Goal: Task Accomplishment & Management: Complete application form

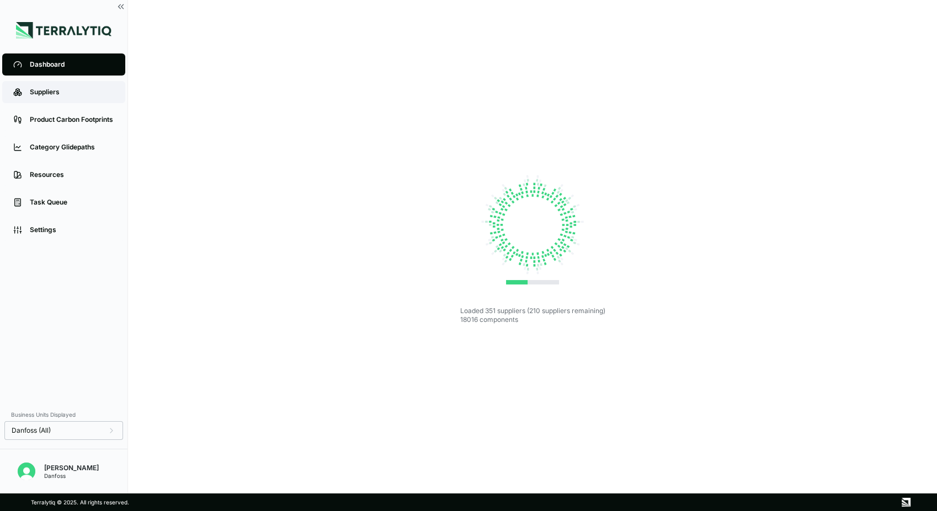
click at [42, 95] on div "Suppliers" at bounding box center [72, 92] width 84 height 9
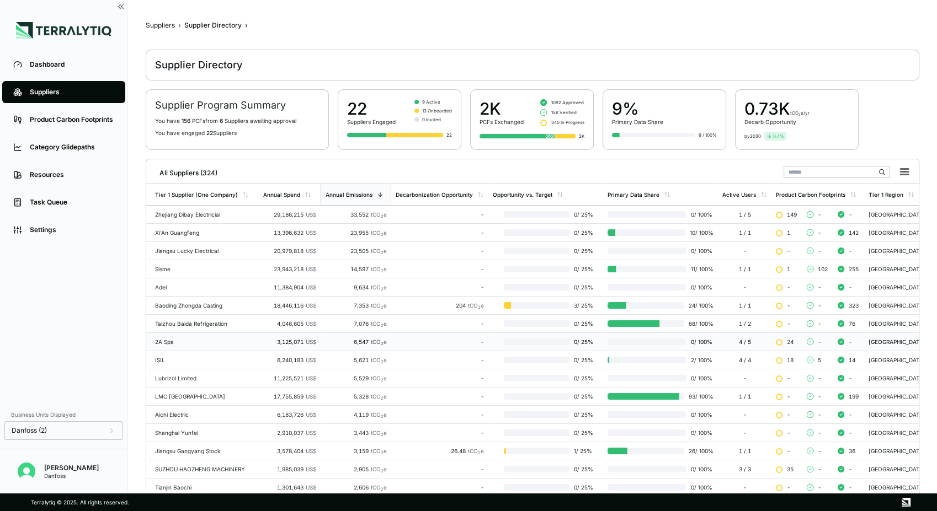
click at [204, 339] on div "2A Spa" at bounding box center [204, 342] width 99 height 7
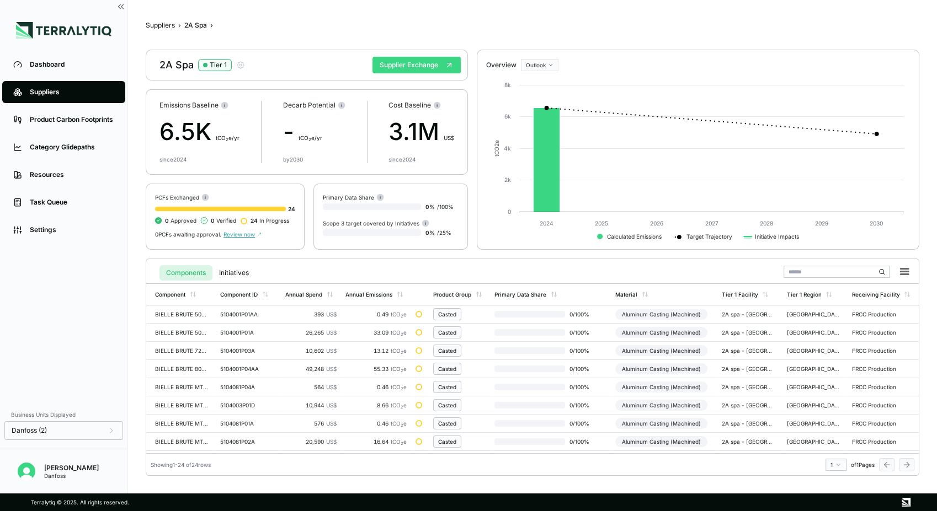
click at [425, 65] on button "Supplier Exchange" at bounding box center [416, 65] width 88 height 17
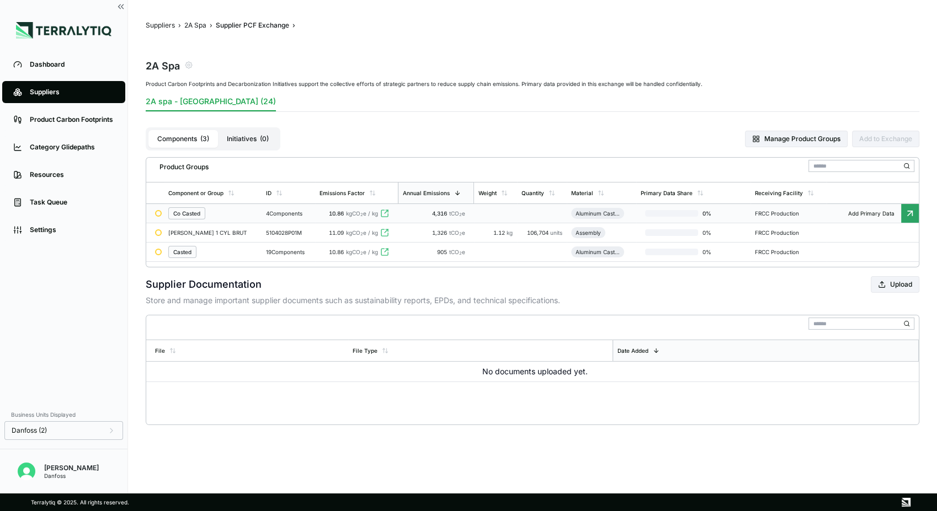
click at [190, 214] on div "Co Casted" at bounding box center [186, 213] width 27 height 7
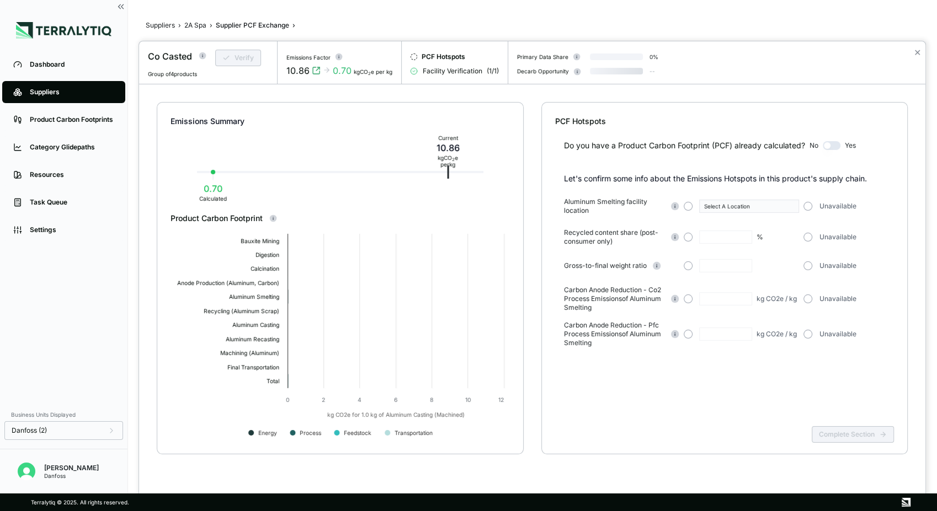
type input "***"
type input "****"
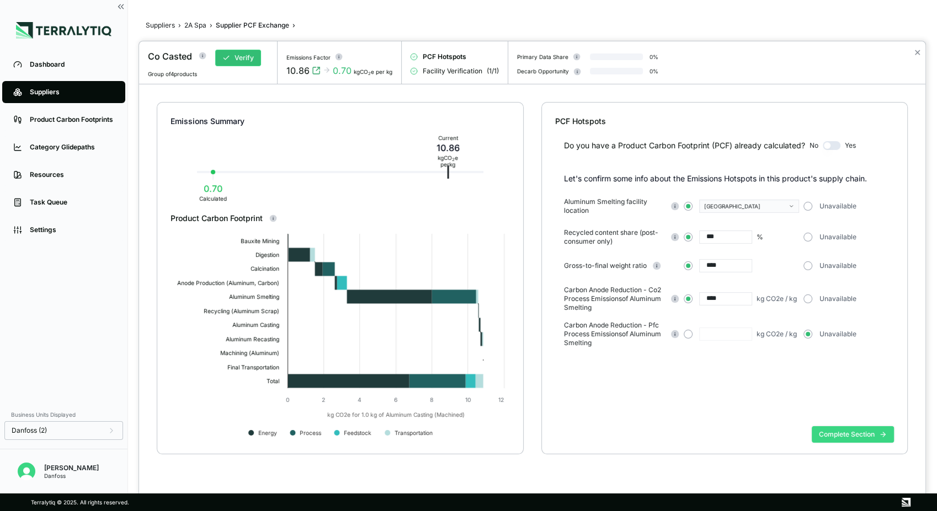
click at [848, 438] on button "Complete Section" at bounding box center [853, 435] width 82 height 17
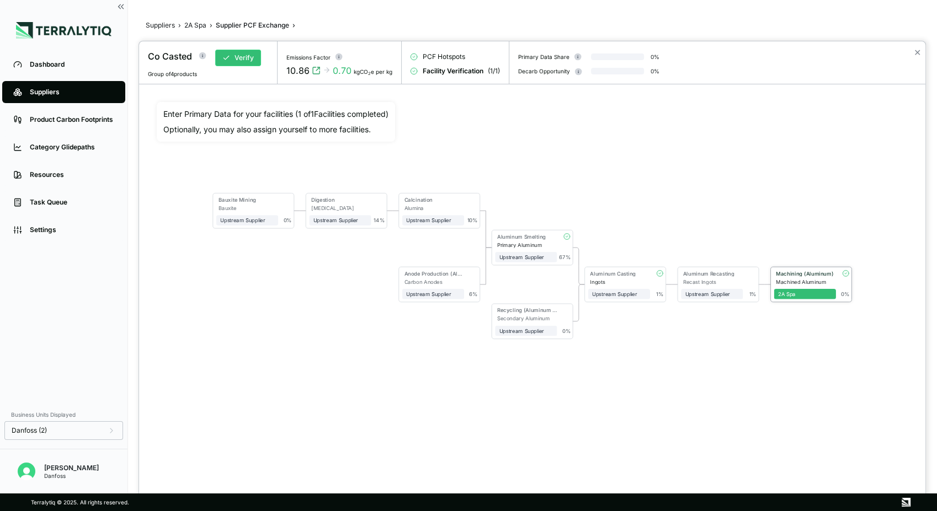
click at [807, 280] on div "Machined Aluminum" at bounding box center [806, 282] width 60 height 6
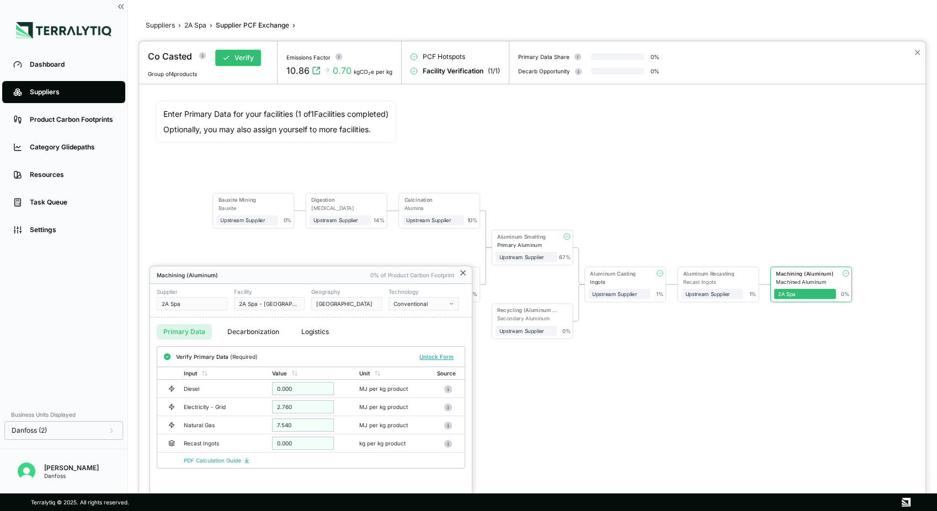
click at [462, 274] on icon at bounding box center [463, 273] width 9 height 9
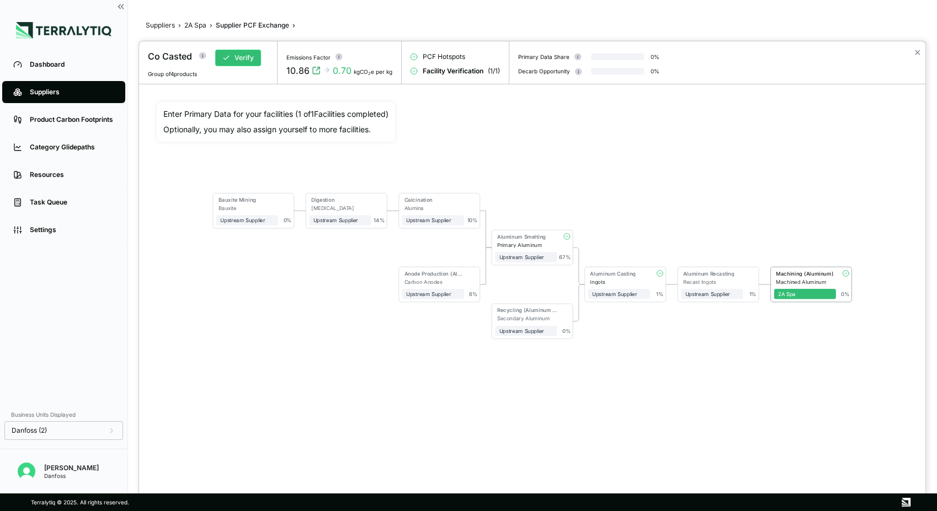
click at [267, 286] on div "Bauxite Mining Bauxite Upstream Supplier + Assign to me 0 % Digestion [MEDICAL_…" at bounding box center [532, 266] width 751 height 328
click at [196, 24] on div at bounding box center [468, 255] width 937 height 511
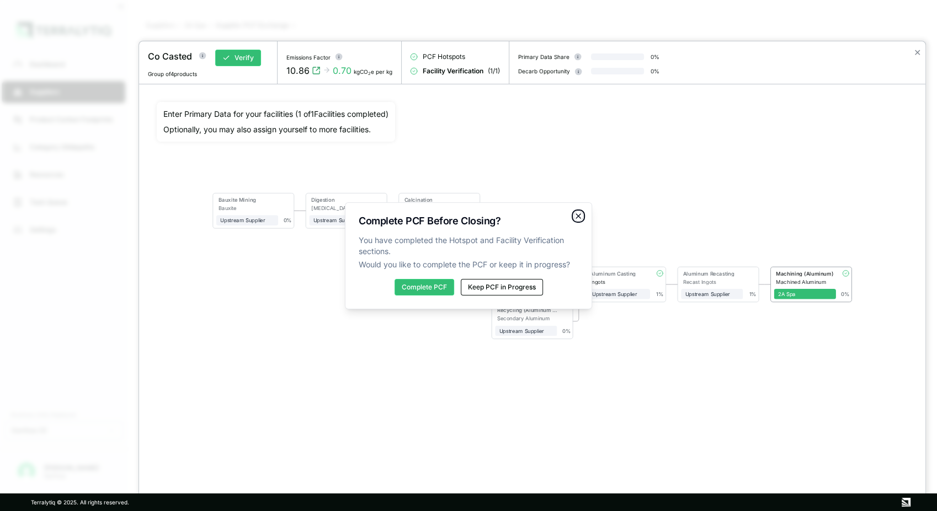
click at [579, 217] on icon "button" at bounding box center [578, 216] width 4 height 4
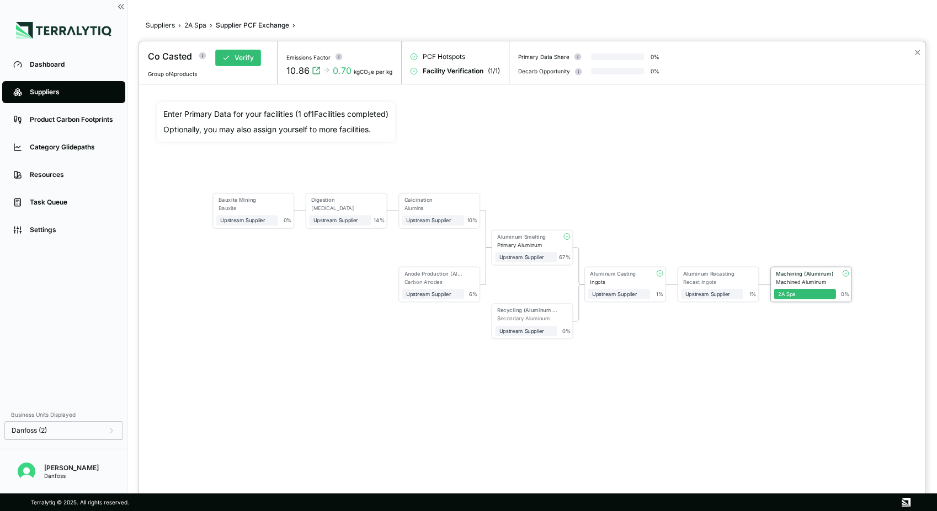
click at [804, 277] on div "Machining (Aluminum)" at bounding box center [804, 274] width 60 height 8
click at [790, 274] on div "Machining (Aluminum)" at bounding box center [804, 273] width 57 height 6
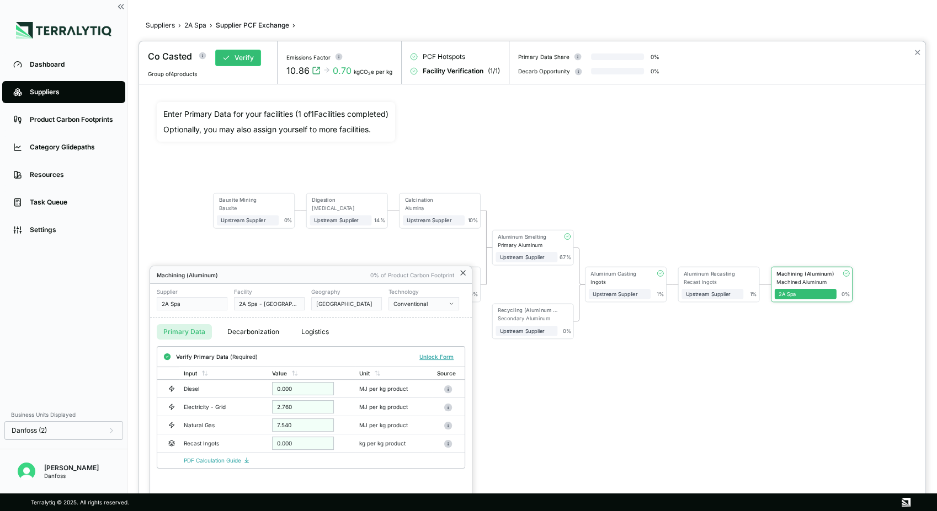
click at [461, 275] on icon at bounding box center [463, 273] width 4 height 4
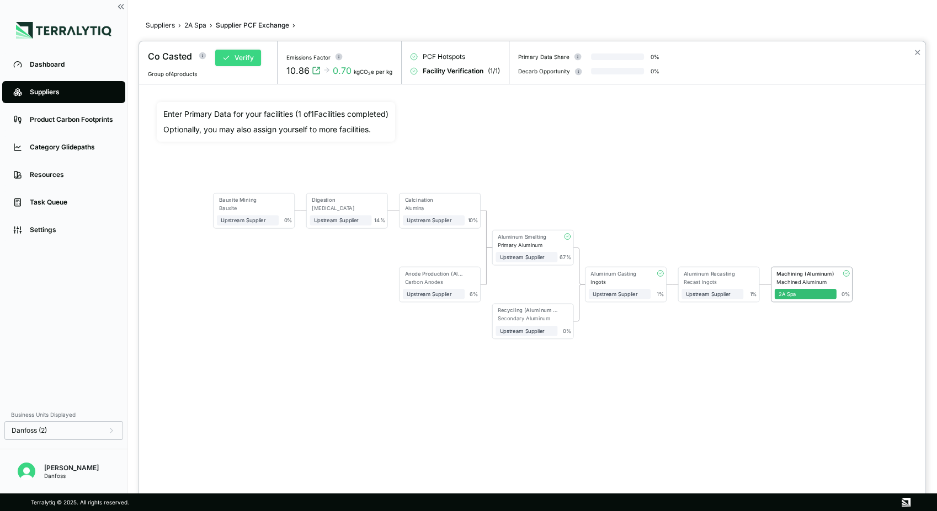
click at [239, 54] on button "Verify" at bounding box center [238, 58] width 46 height 17
click at [248, 57] on button "Approve" at bounding box center [242, 58] width 54 height 17
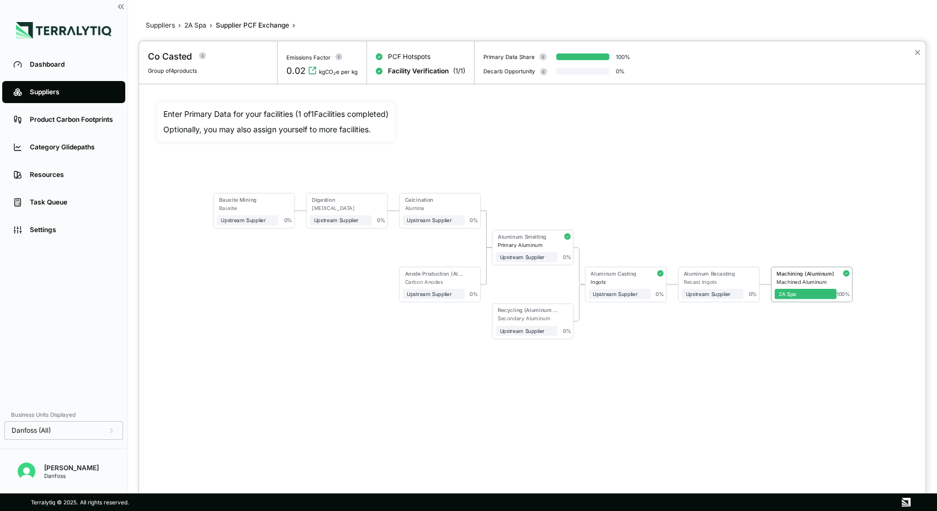
click at [198, 25] on div at bounding box center [468, 255] width 937 height 511
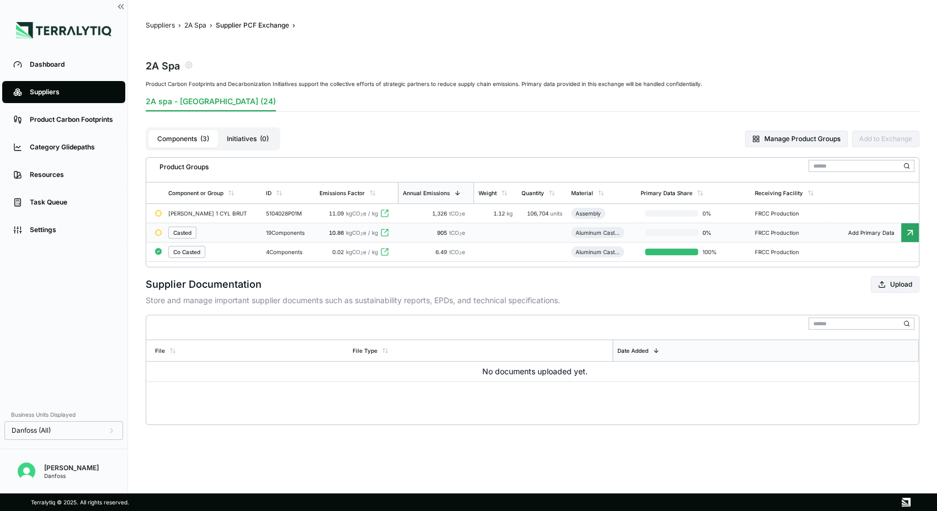
click at [180, 235] on div "Casted" at bounding box center [182, 233] width 18 height 7
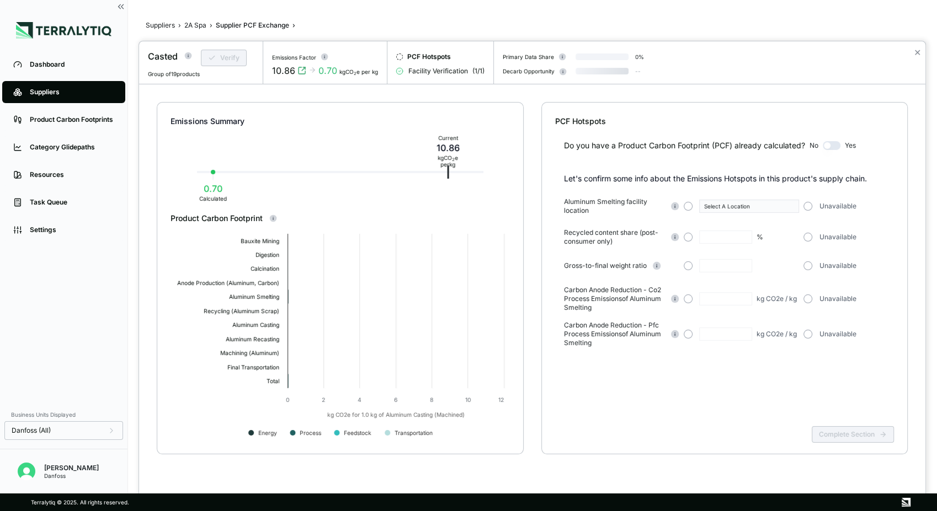
type input "***"
type input "****"
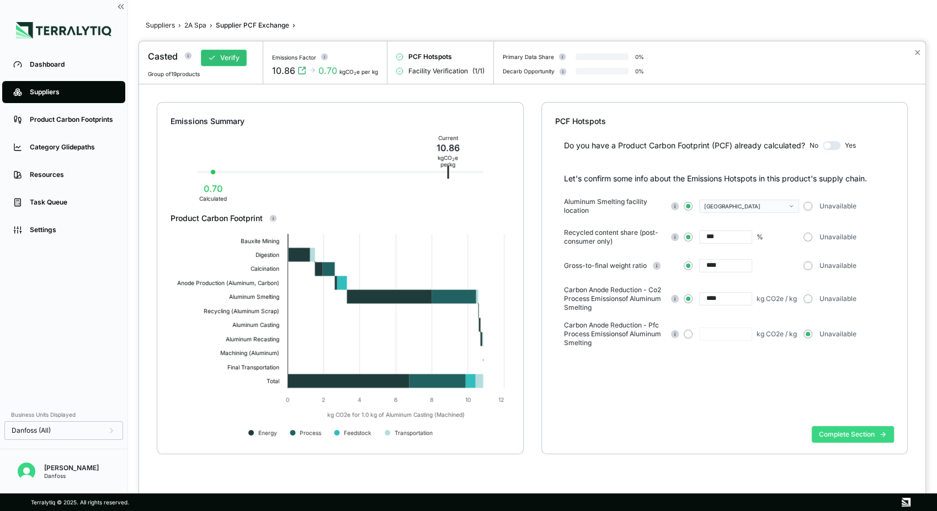
click at [838, 434] on button "Complete Section" at bounding box center [853, 435] width 82 height 17
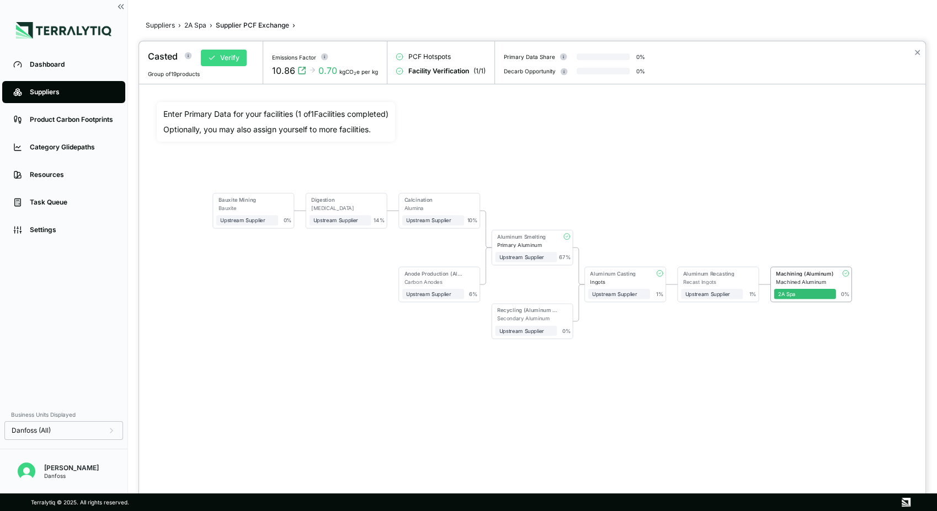
click at [220, 56] on button "Verify" at bounding box center [224, 58] width 46 height 17
click at [233, 55] on button "Approve" at bounding box center [228, 58] width 54 height 17
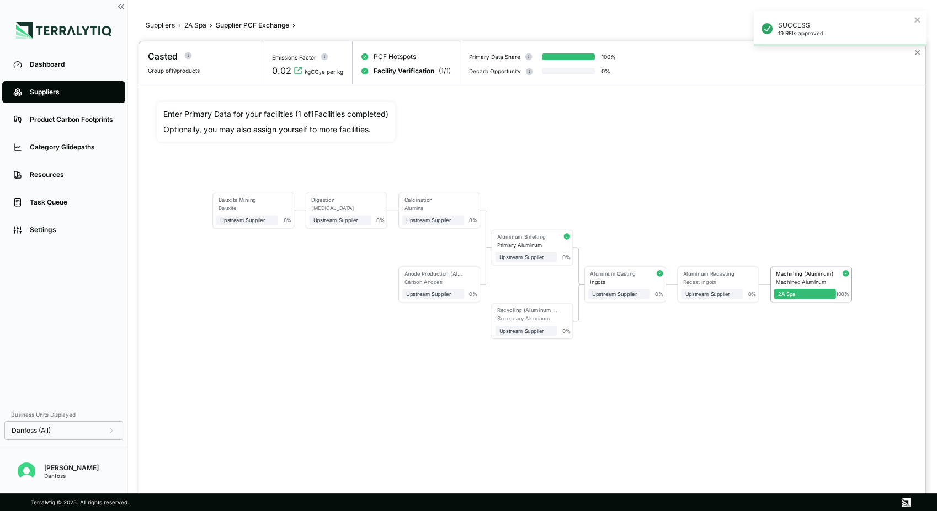
click at [195, 23] on div at bounding box center [468, 255] width 937 height 511
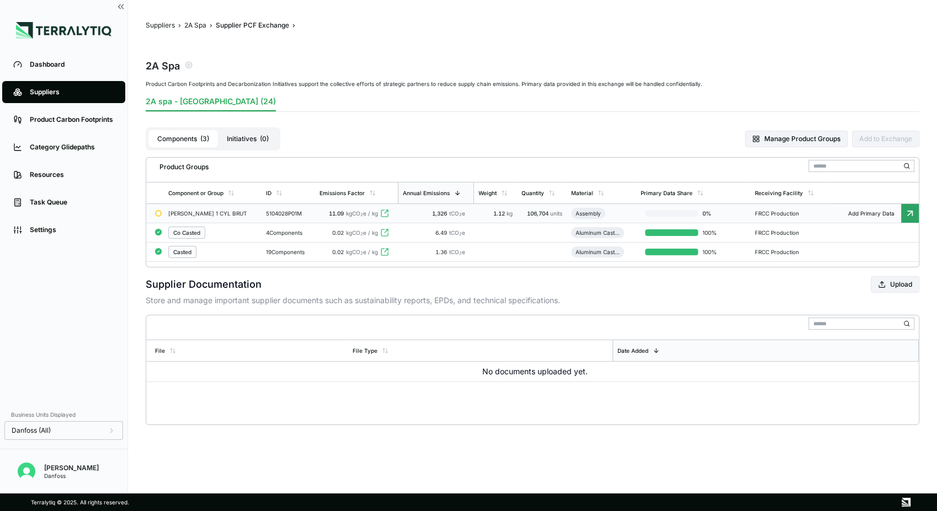
click at [232, 211] on div "[PERSON_NAME] 1 CYL BRUT" at bounding box center [207, 213] width 79 height 7
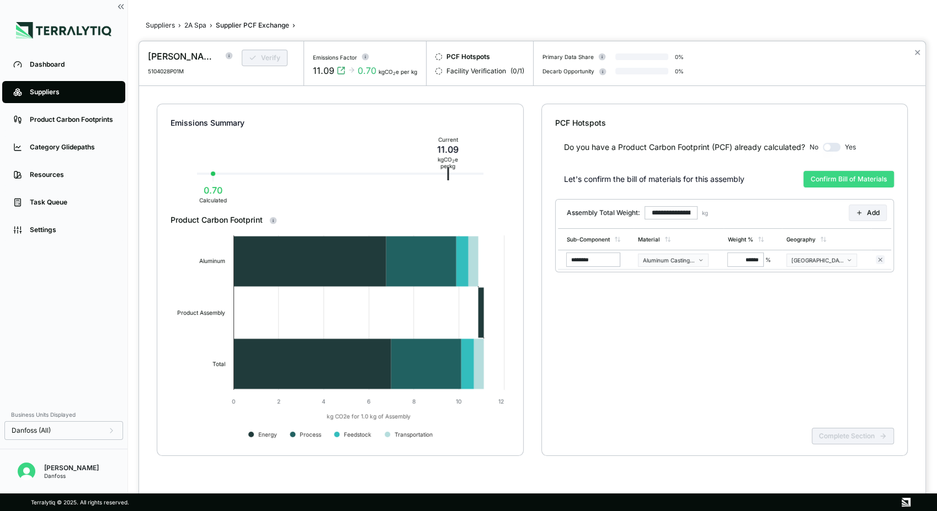
click at [824, 180] on button "Confirm Bill of Materials" at bounding box center [848, 179] width 90 height 17
type input "*****"
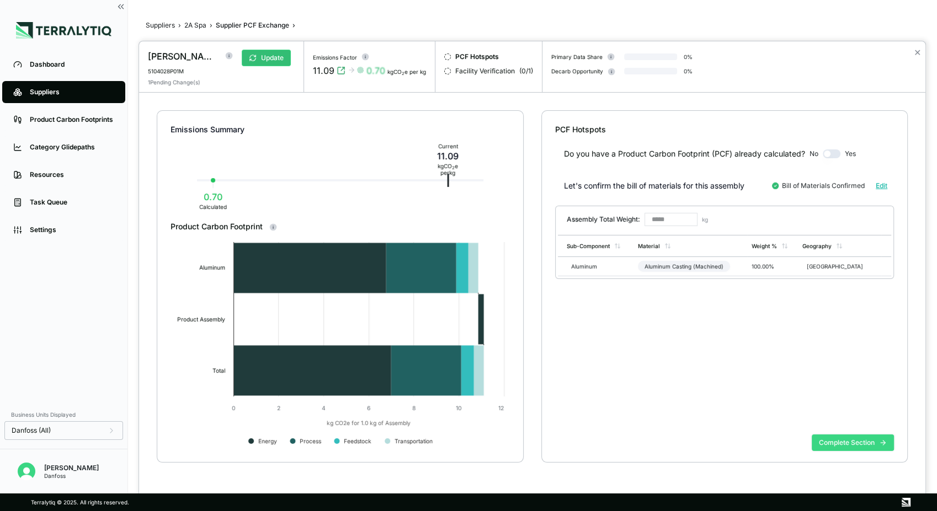
click at [839, 439] on button "Complete Section" at bounding box center [853, 443] width 82 height 17
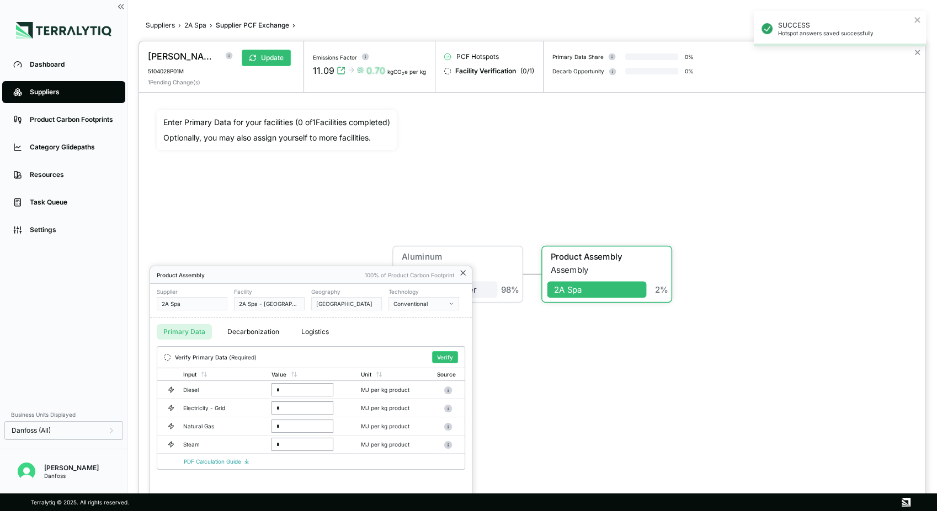
click at [463, 273] on icon at bounding box center [463, 273] width 9 height 9
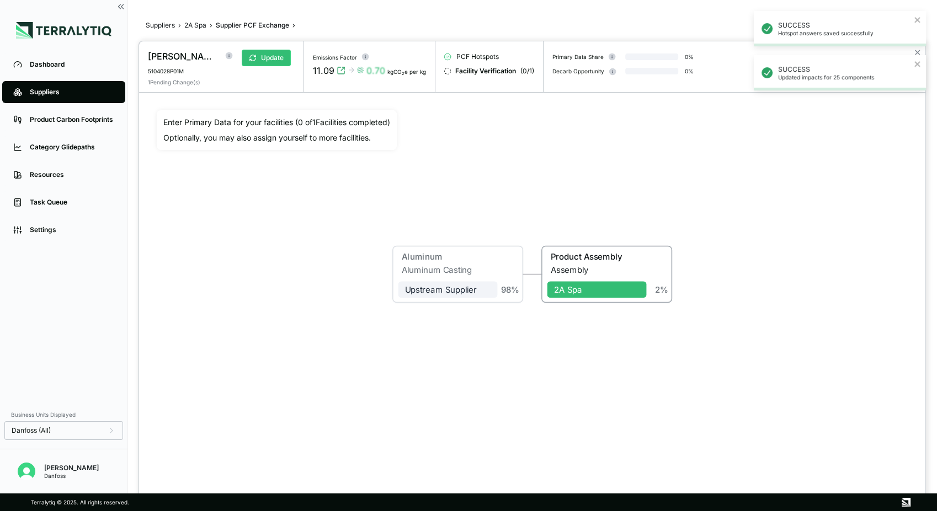
click at [159, 24] on div at bounding box center [468, 255] width 937 height 511
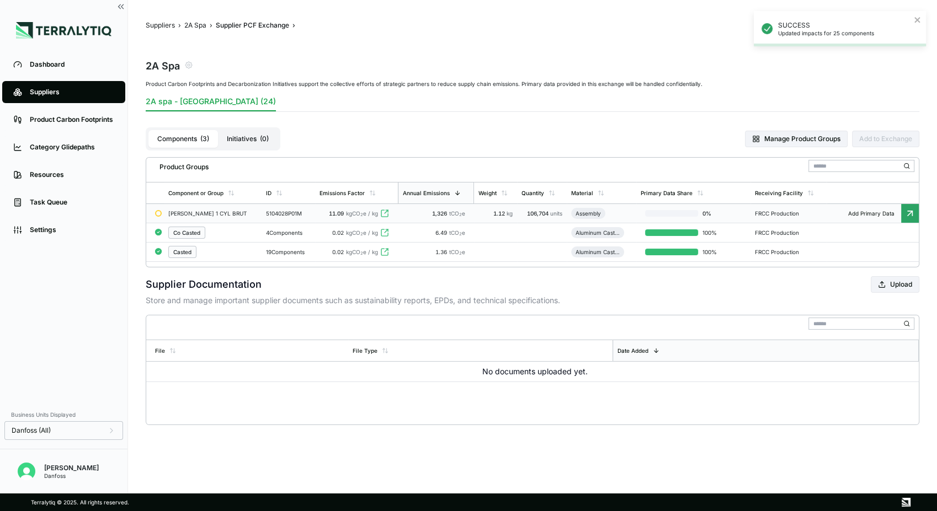
click at [159, 24] on button "Suppliers" at bounding box center [160, 25] width 29 height 9
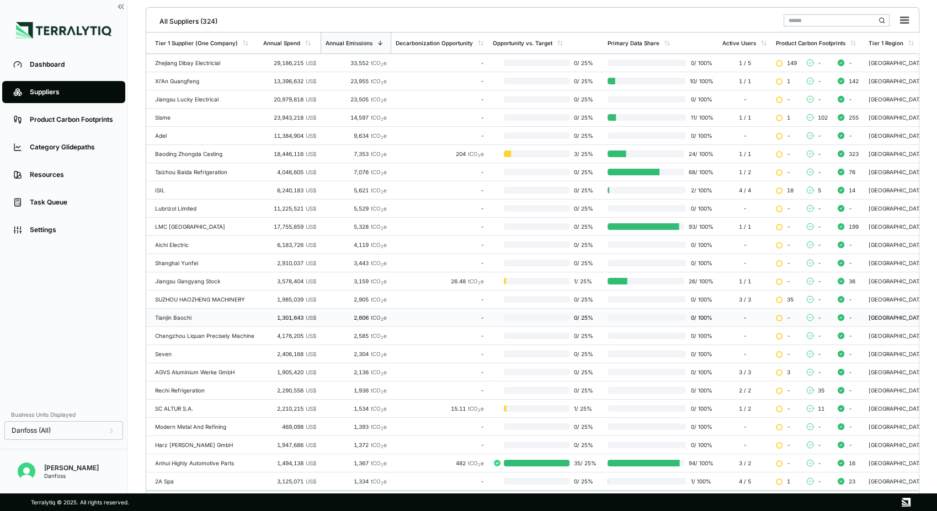
scroll to position [176, 0]
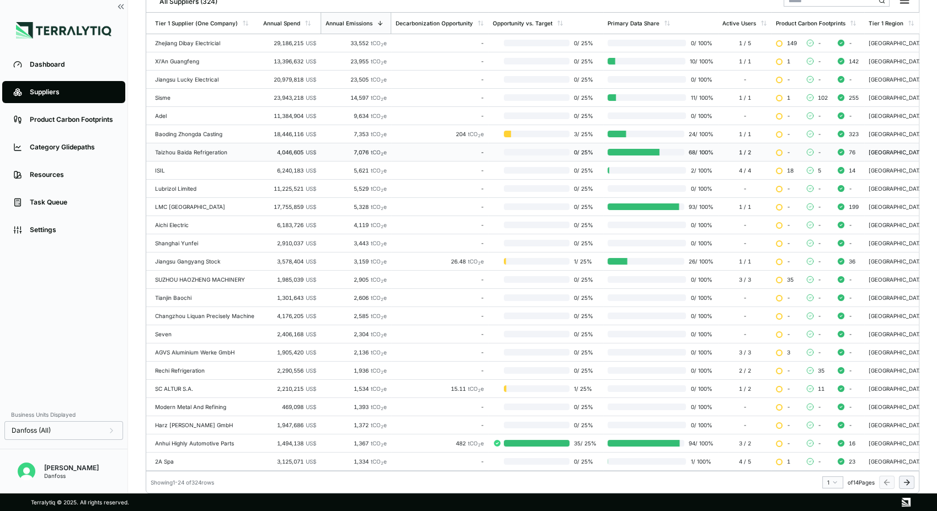
click at [231, 149] on div "Taizhou Baida Refrigeration" at bounding box center [204, 152] width 99 height 7
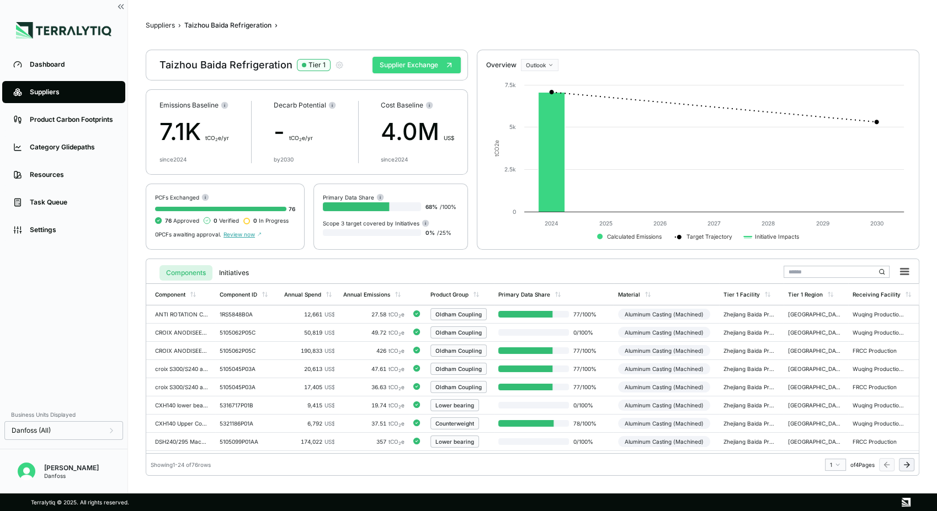
click at [401, 68] on button "Supplier Exchange" at bounding box center [416, 65] width 88 height 17
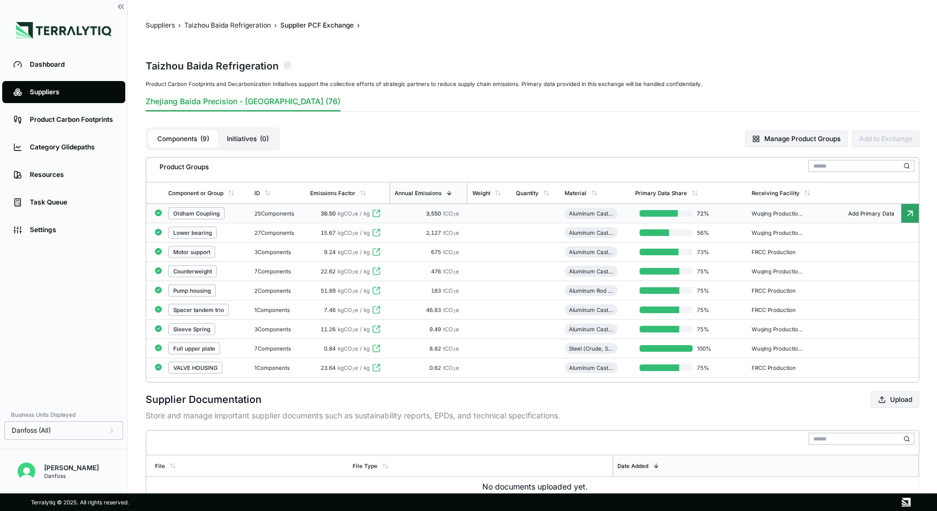
click at [204, 211] on div "Oldham Coupling" at bounding box center [196, 213] width 46 height 7
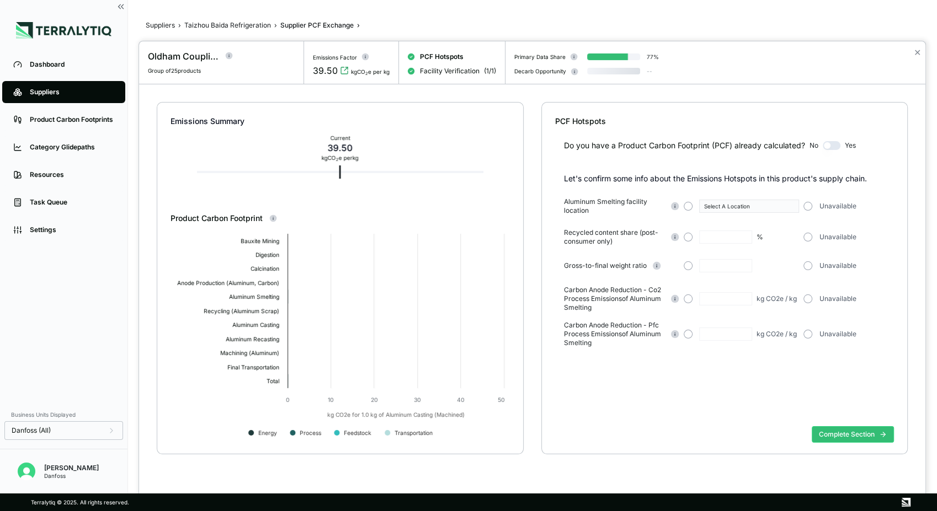
type input "**"
type input "****"
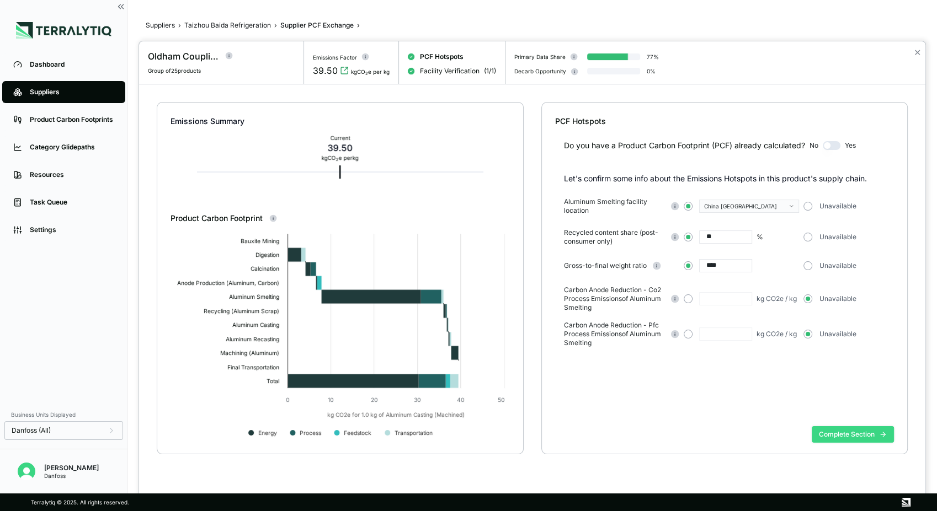
click at [851, 435] on button "Complete Section" at bounding box center [853, 435] width 82 height 17
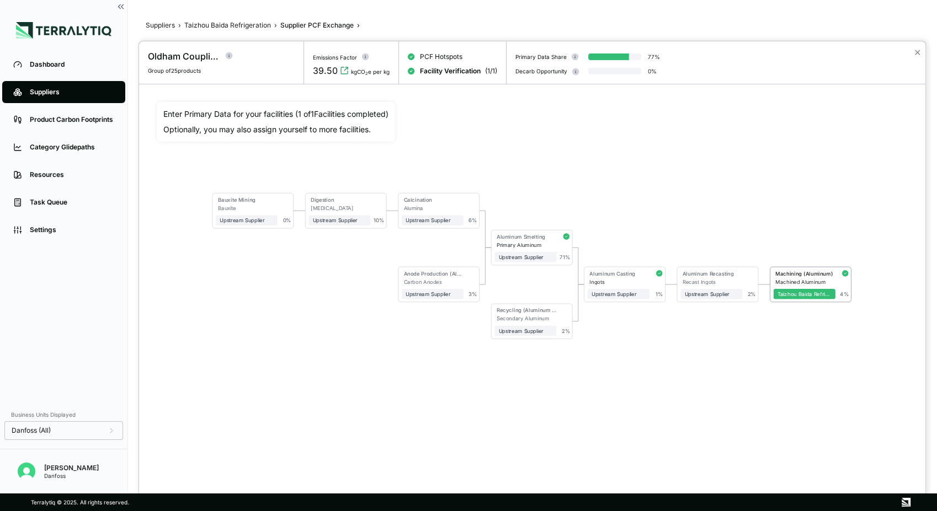
click at [793, 271] on div "Machining (Aluminum)" at bounding box center [803, 273] width 57 height 6
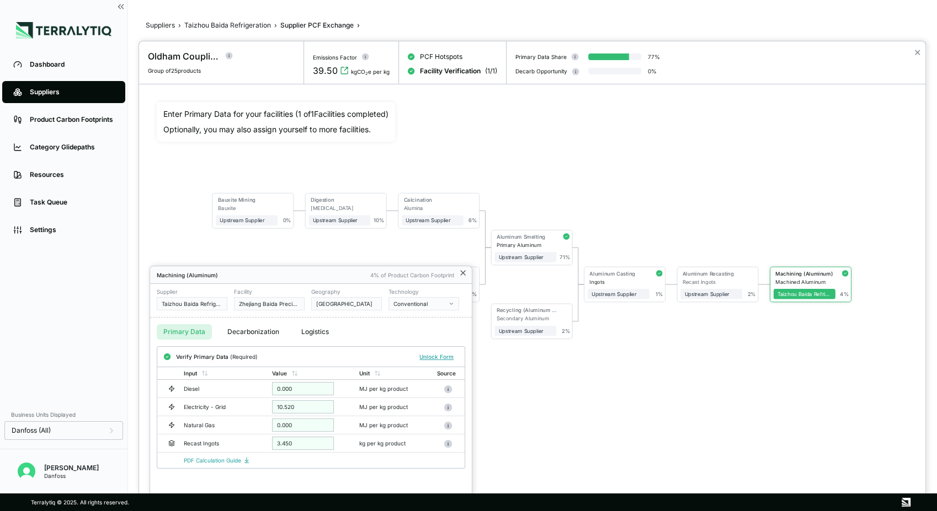
click at [462, 276] on icon at bounding box center [463, 273] width 9 height 9
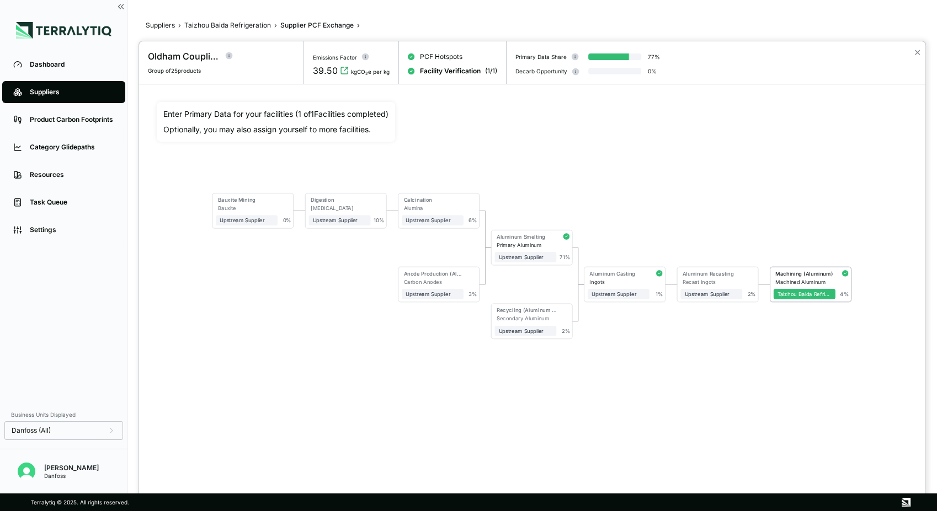
click at [660, 402] on div "Bauxite Mining Bauxite Upstream Supplier + Assign to me 0 % Digestion [MEDICAL_…" at bounding box center [532, 266] width 751 height 328
click at [223, 20] on div at bounding box center [468, 255] width 937 height 511
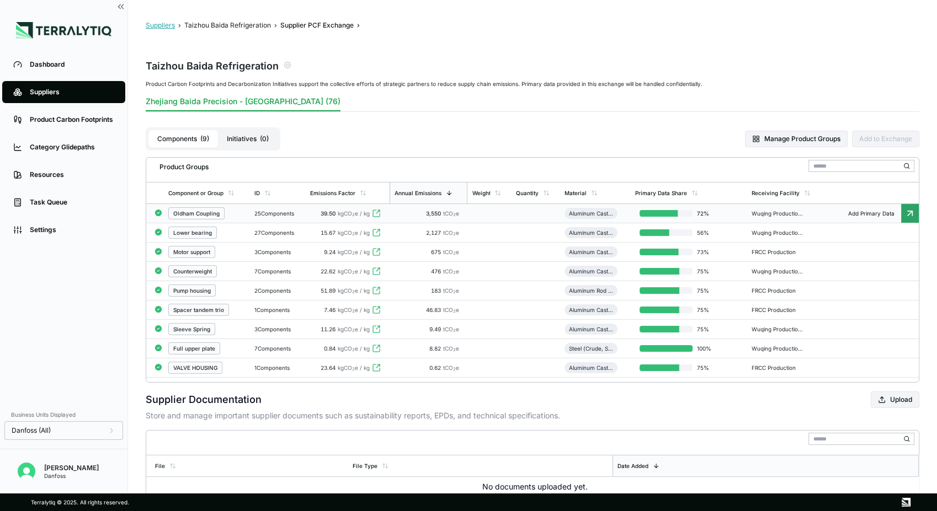
click at [170, 24] on button "Suppliers" at bounding box center [160, 25] width 29 height 9
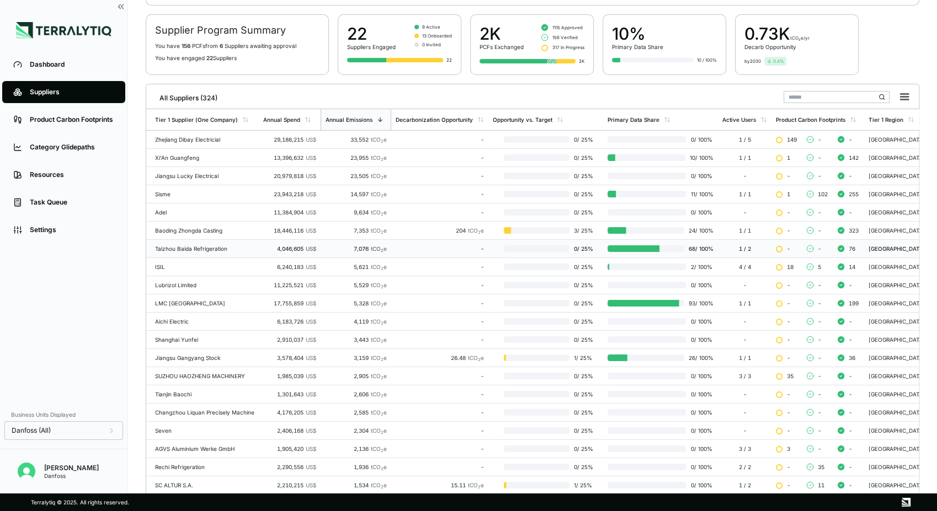
scroll to position [122, 0]
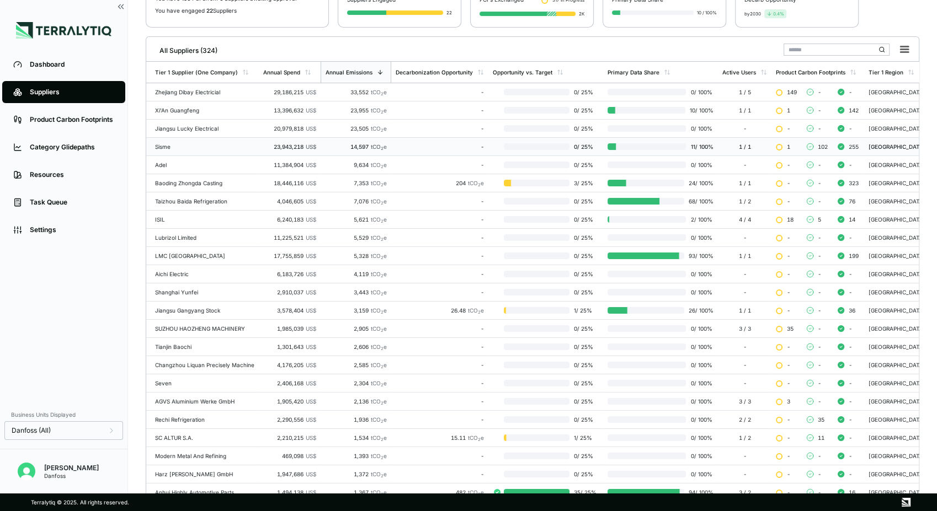
click at [222, 148] on div "Sisme" at bounding box center [204, 146] width 99 height 7
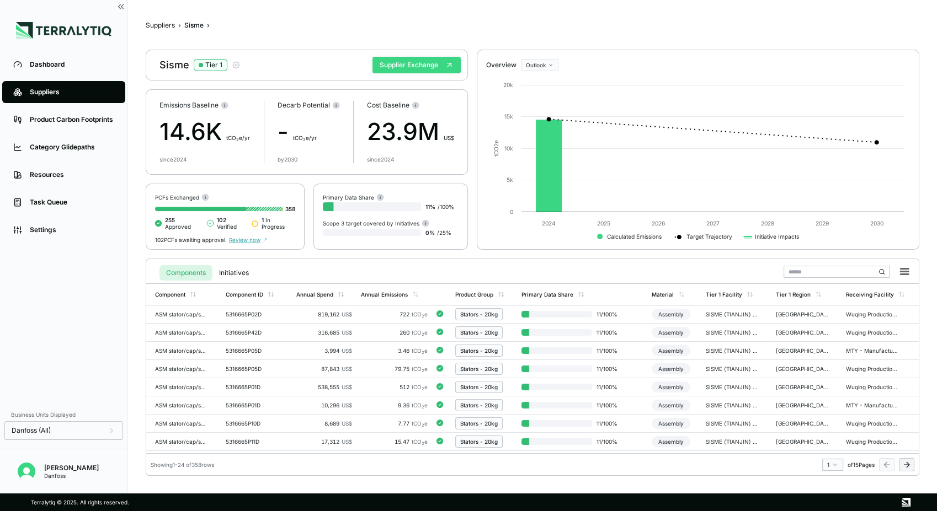
click at [397, 69] on button "Supplier Exchange" at bounding box center [416, 65] width 88 height 17
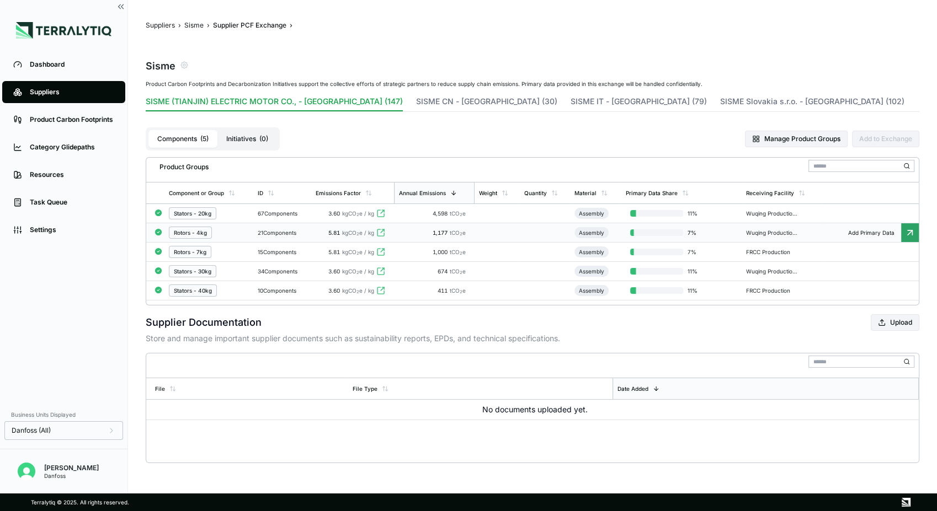
click at [194, 234] on div "Rotors - 4kg" at bounding box center [190, 233] width 33 height 7
